Goal: Information Seeking & Learning: Learn about a topic

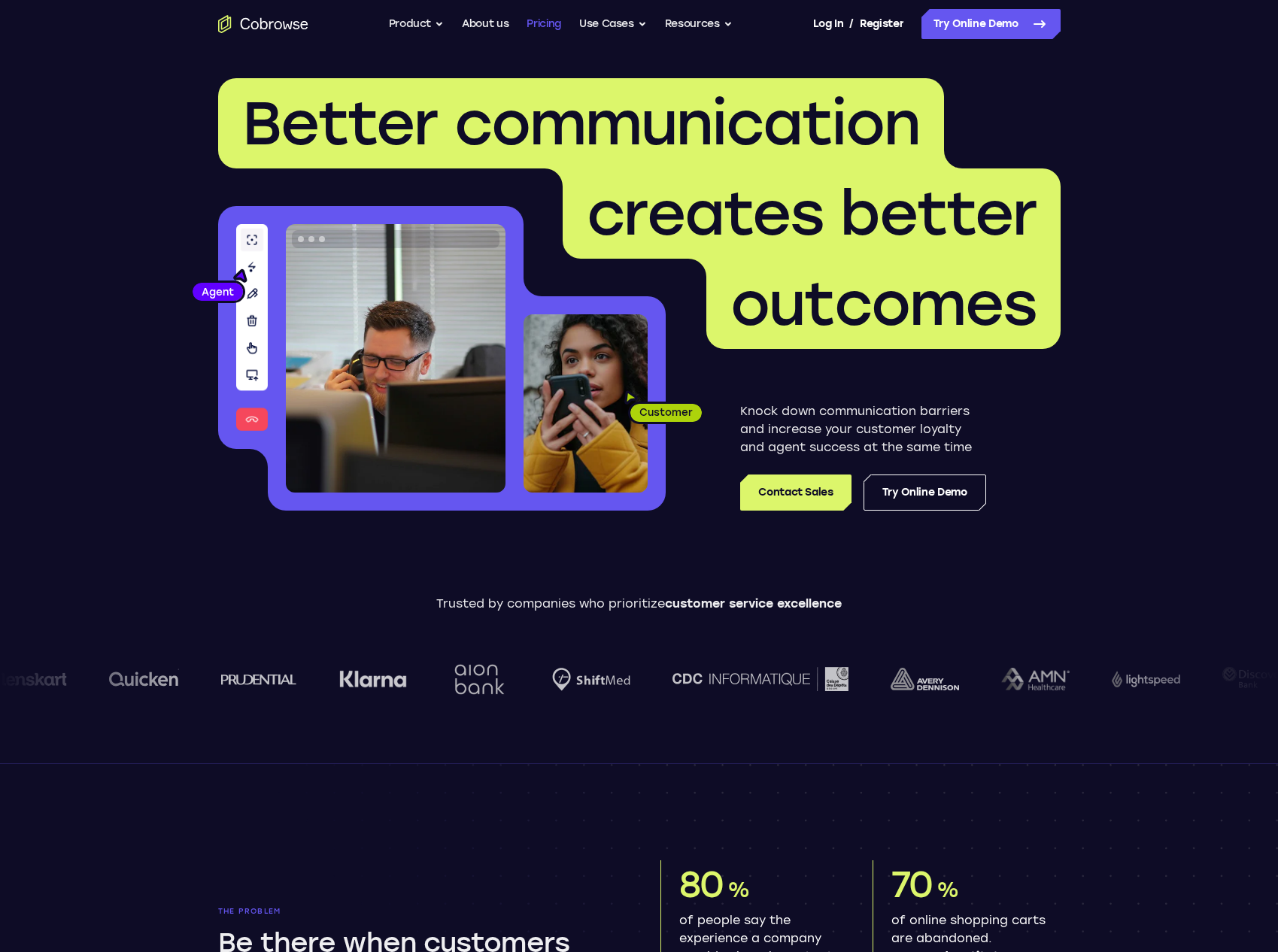
click at [550, 25] on link "Pricing" at bounding box center [543, 24] width 35 height 30
click at [396, 31] on button "Product" at bounding box center [416, 24] width 56 height 30
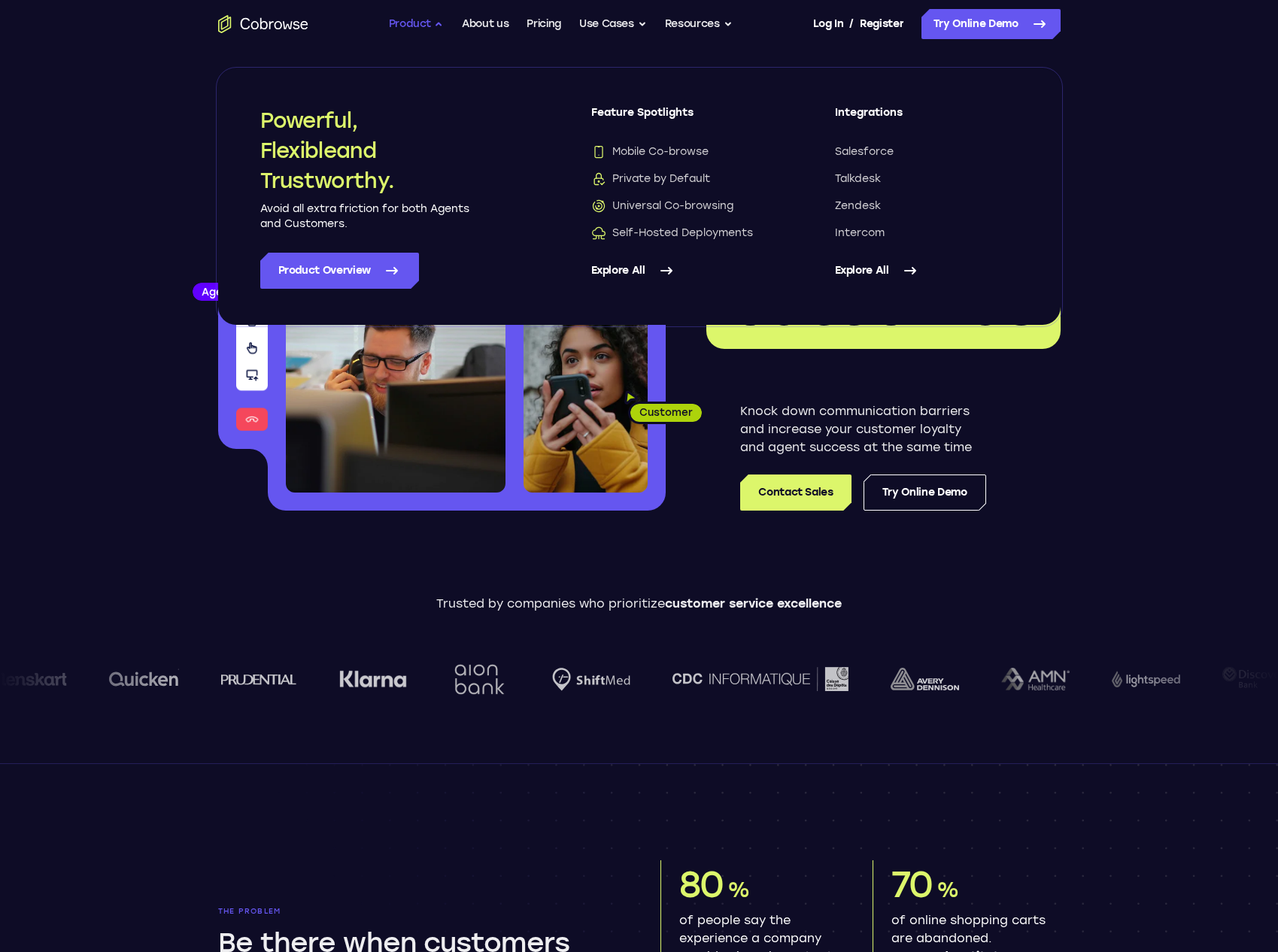
click at [402, 28] on button "Product" at bounding box center [416, 24] width 56 height 30
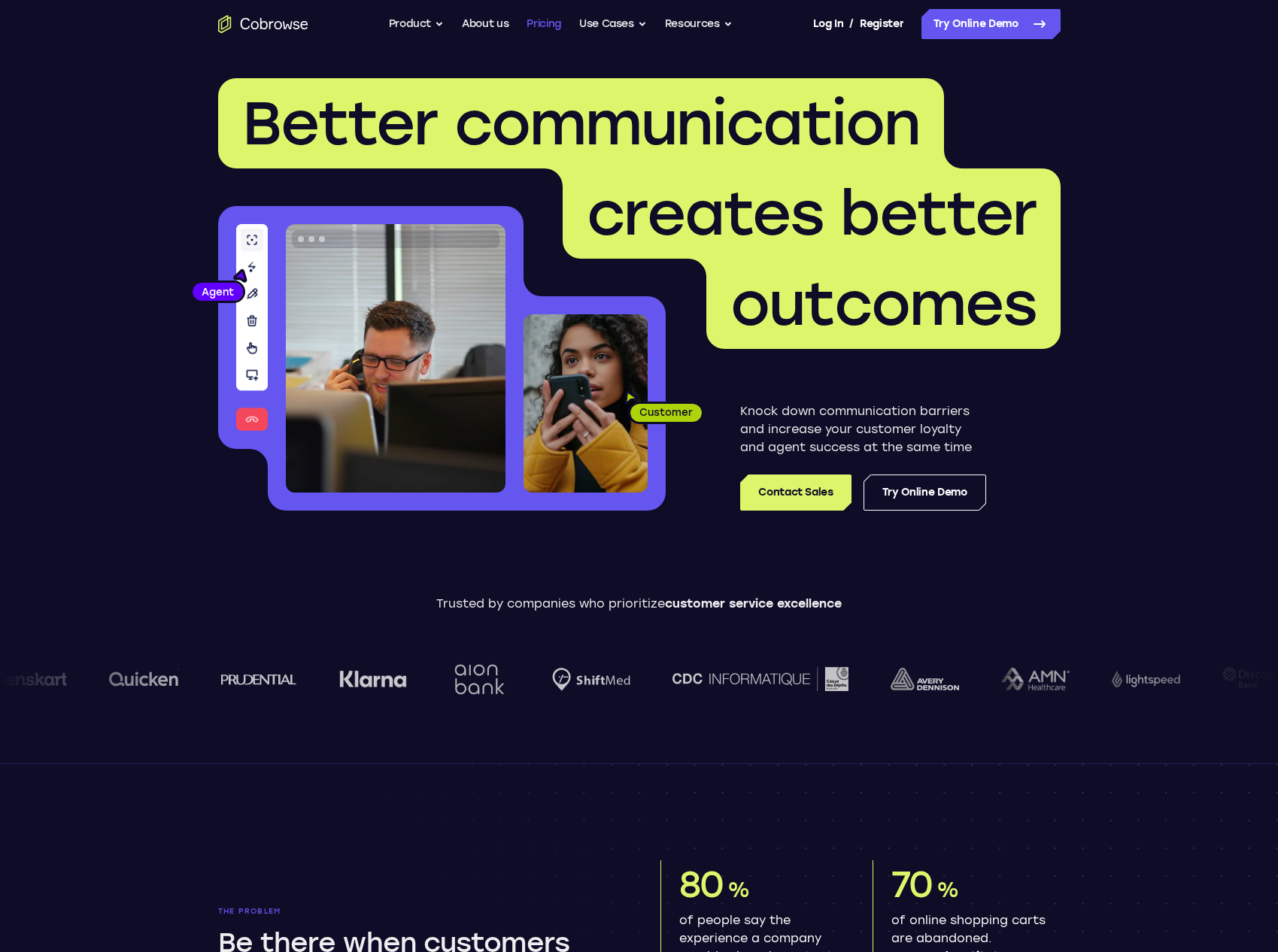
click at [530, 21] on link "Pricing" at bounding box center [543, 24] width 35 height 30
